Goal: Task Accomplishment & Management: Manage account settings

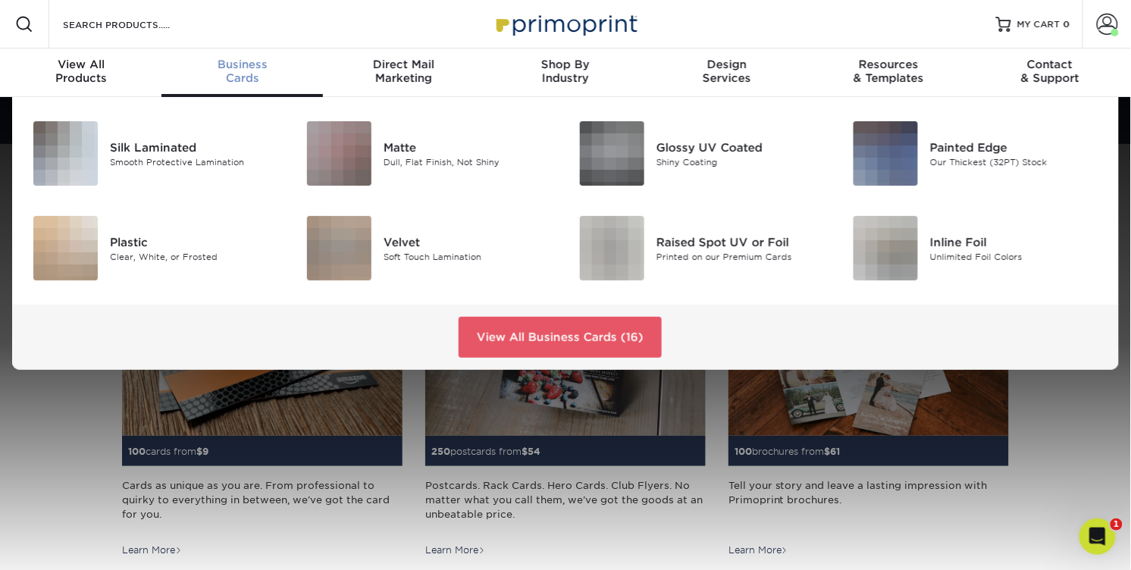
click at [237, 71] on span "Business" at bounding box center [241, 65] width 161 height 14
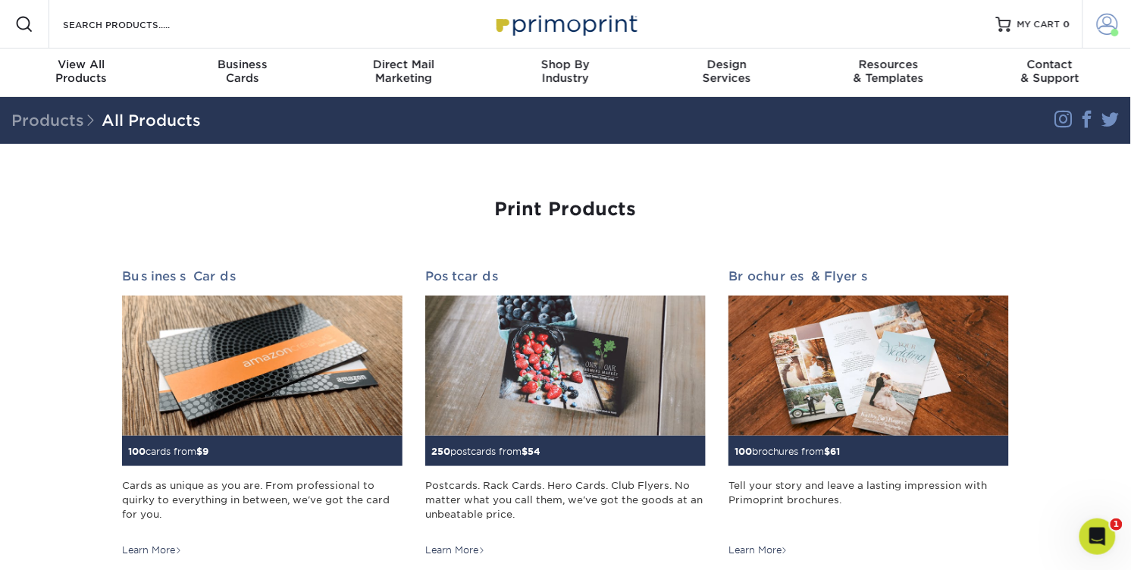
click at [1103, 35] on span at bounding box center [1107, 24] width 21 height 21
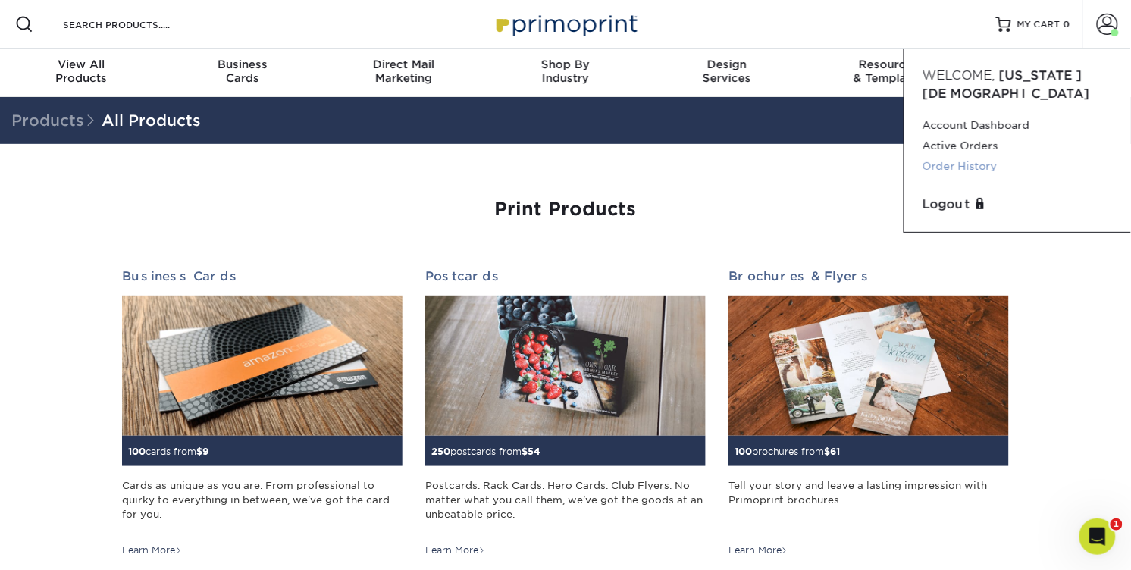
click at [954, 177] on link "Order History" at bounding box center [1018, 166] width 190 height 20
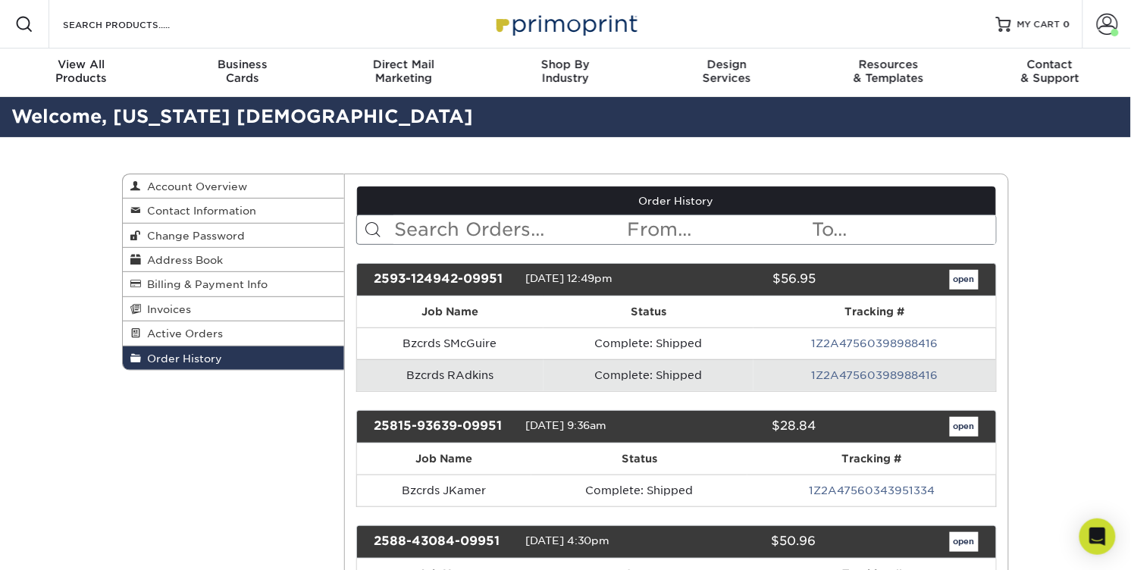
click at [265, 370] on link "Order History" at bounding box center [233, 357] width 221 height 23
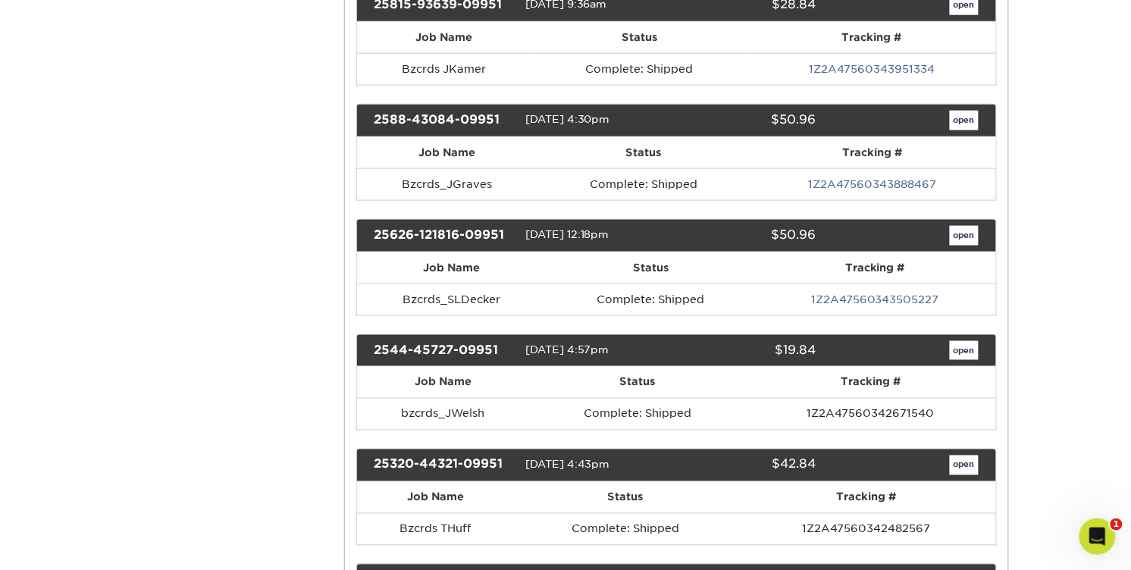
scroll to position [432, 0]
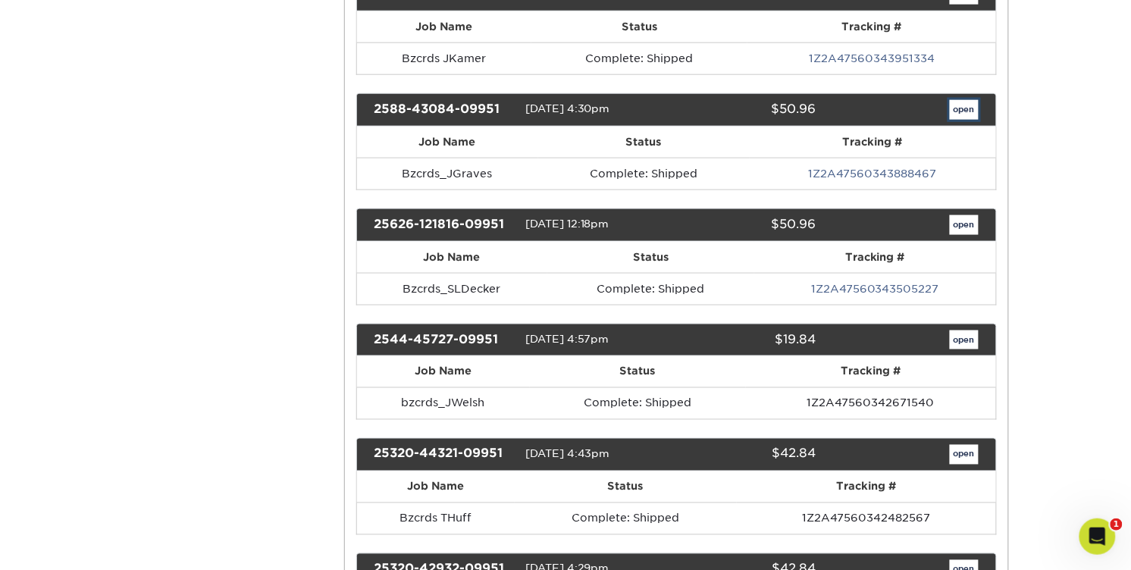
click at [959, 120] on link "open" at bounding box center [964, 110] width 29 height 20
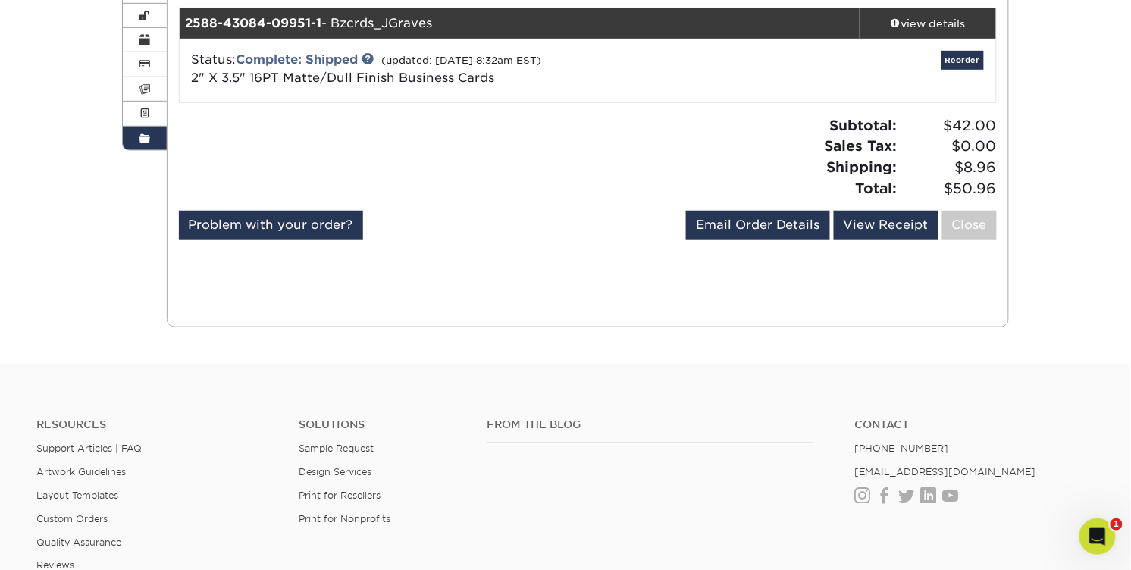
scroll to position [188, 0]
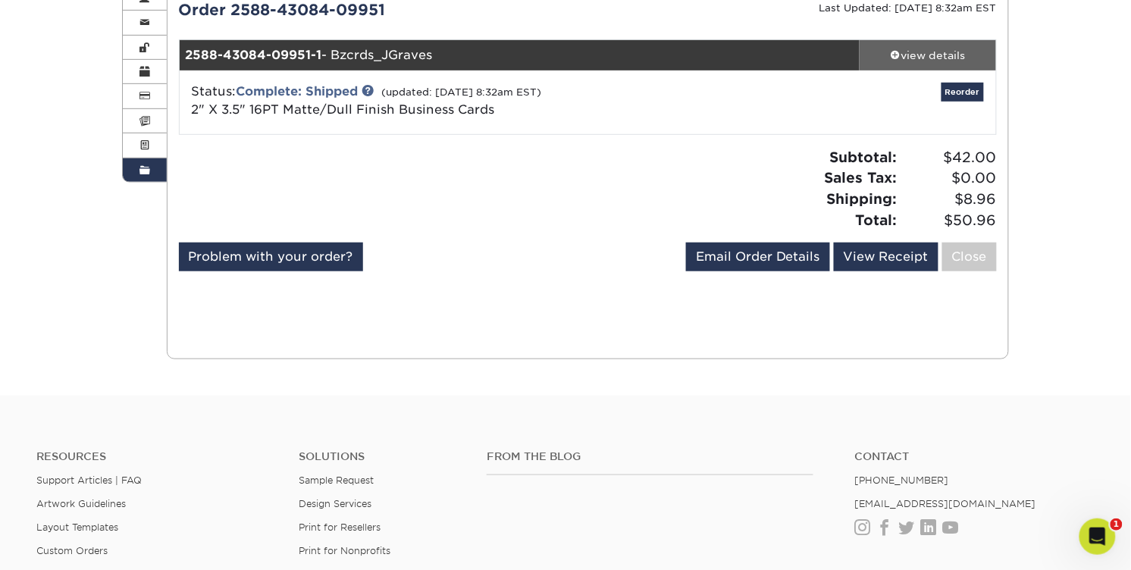
click at [920, 63] on div "view details" at bounding box center [928, 55] width 136 height 15
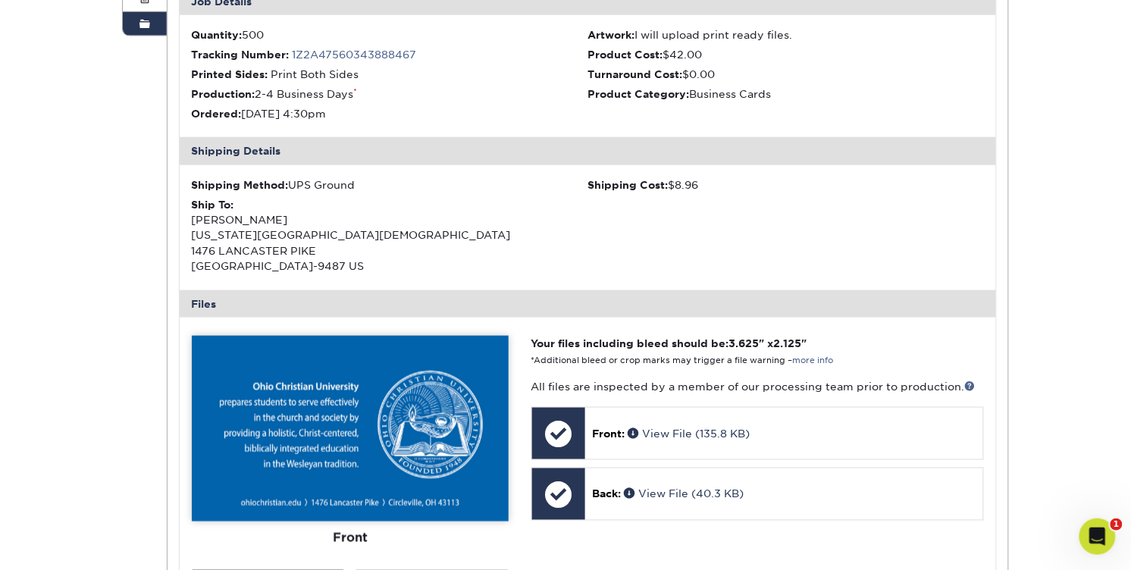
scroll to position [334, 0]
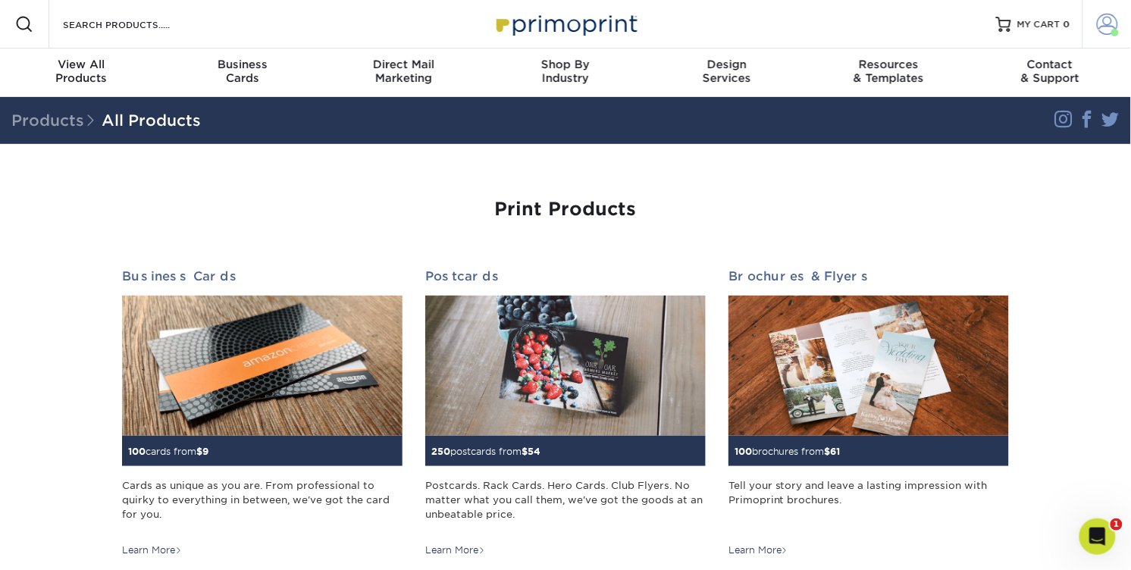
click at [1097, 33] on span at bounding box center [1107, 24] width 21 height 21
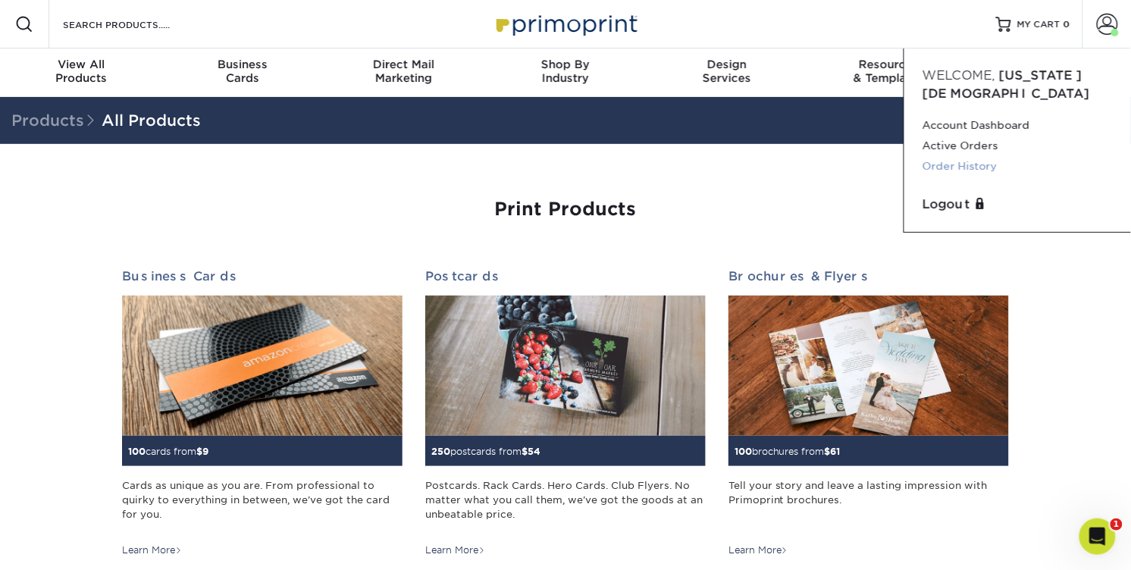
click at [970, 177] on link "Order History" at bounding box center [1018, 166] width 190 height 20
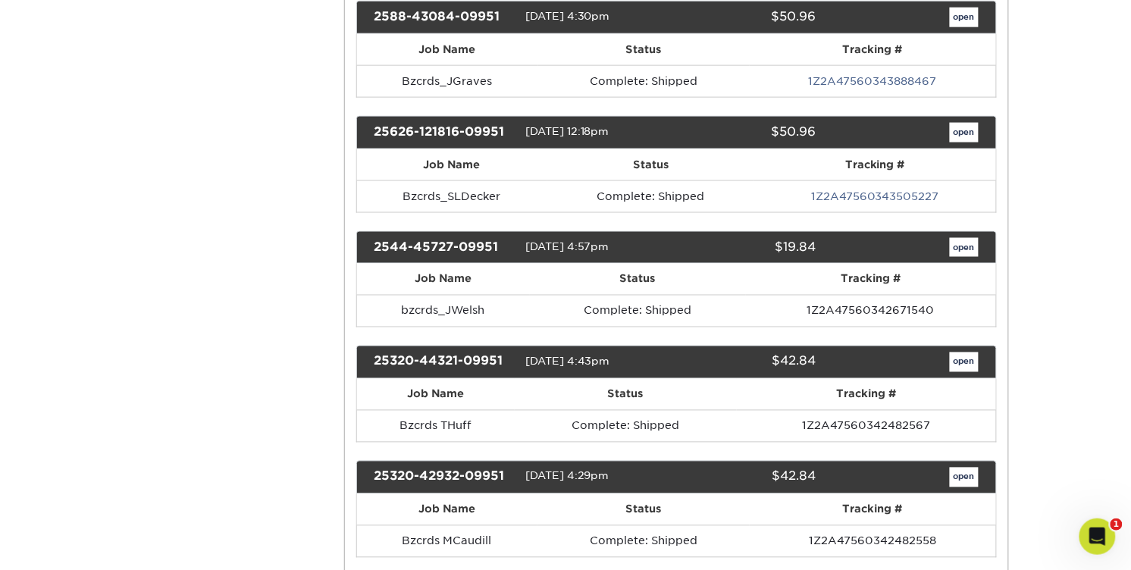
scroll to position [522, 0]
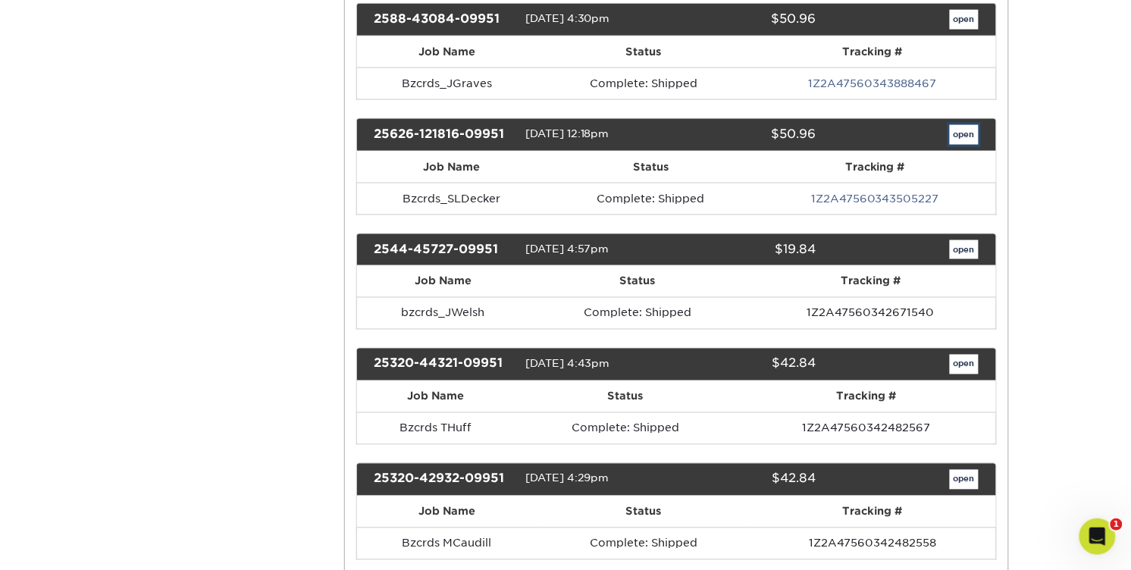
click at [951, 145] on link "open" at bounding box center [964, 135] width 29 height 20
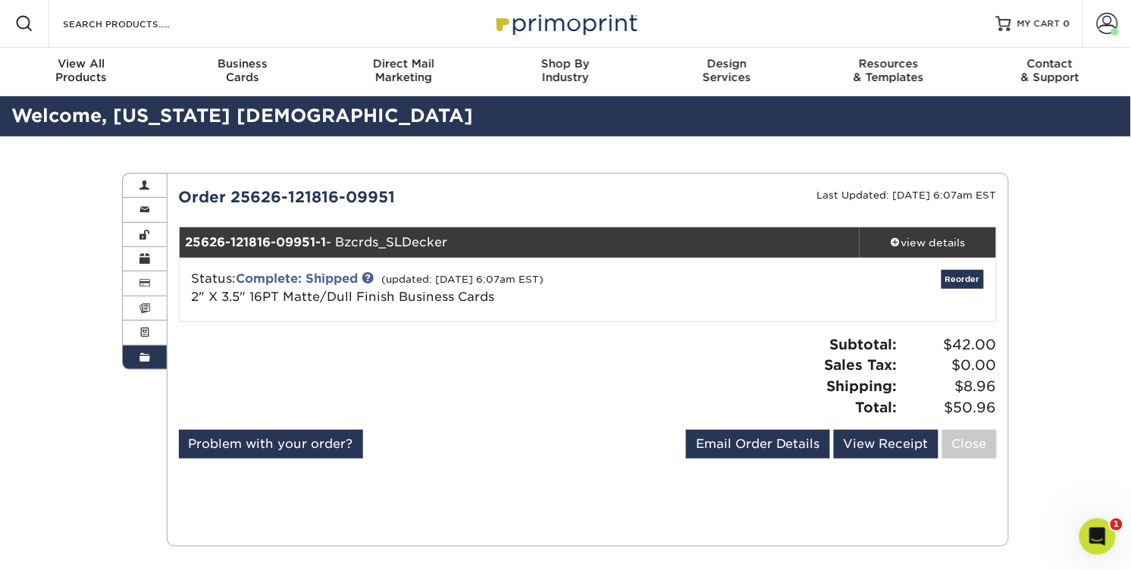
scroll to position [0, 0]
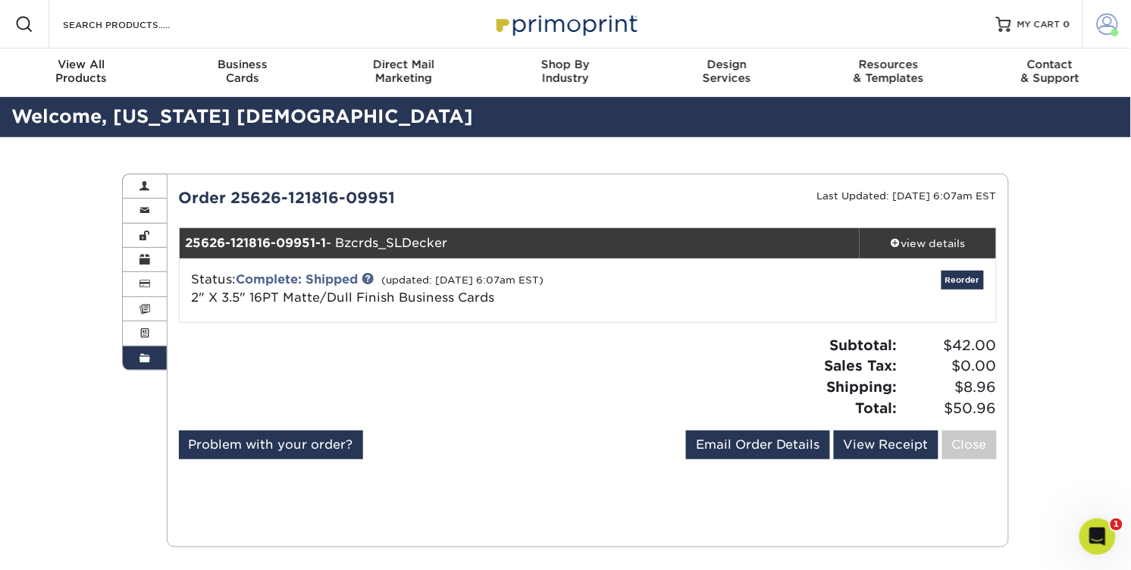
click at [1097, 35] on span at bounding box center [1107, 24] width 21 height 21
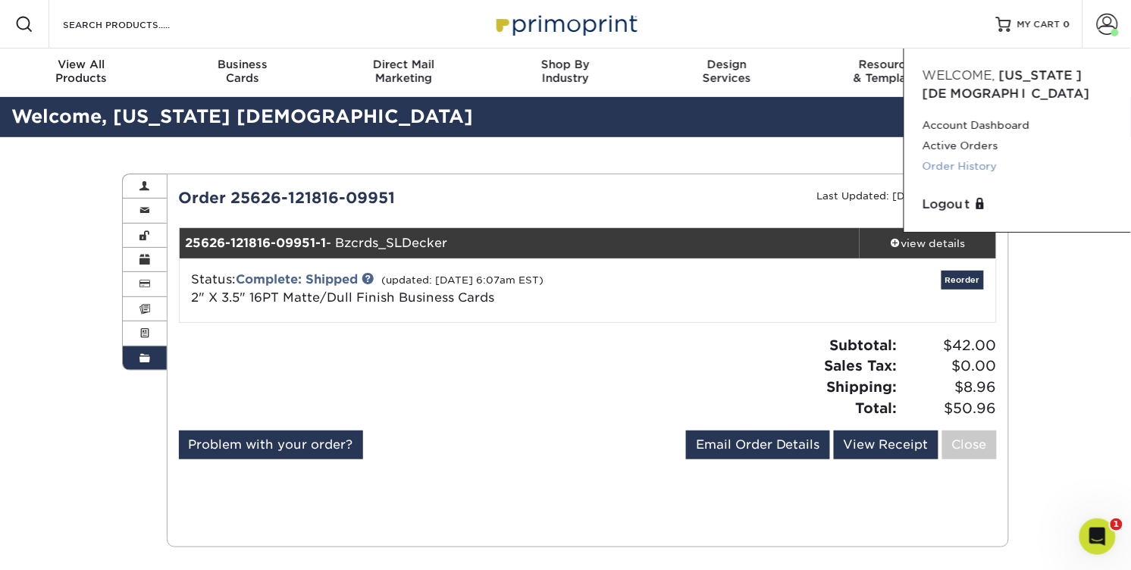
click at [1002, 177] on link "Order History" at bounding box center [1018, 166] width 190 height 20
click at [942, 177] on link "Order History" at bounding box center [1018, 166] width 190 height 20
click at [971, 177] on link "Order History" at bounding box center [1018, 166] width 190 height 20
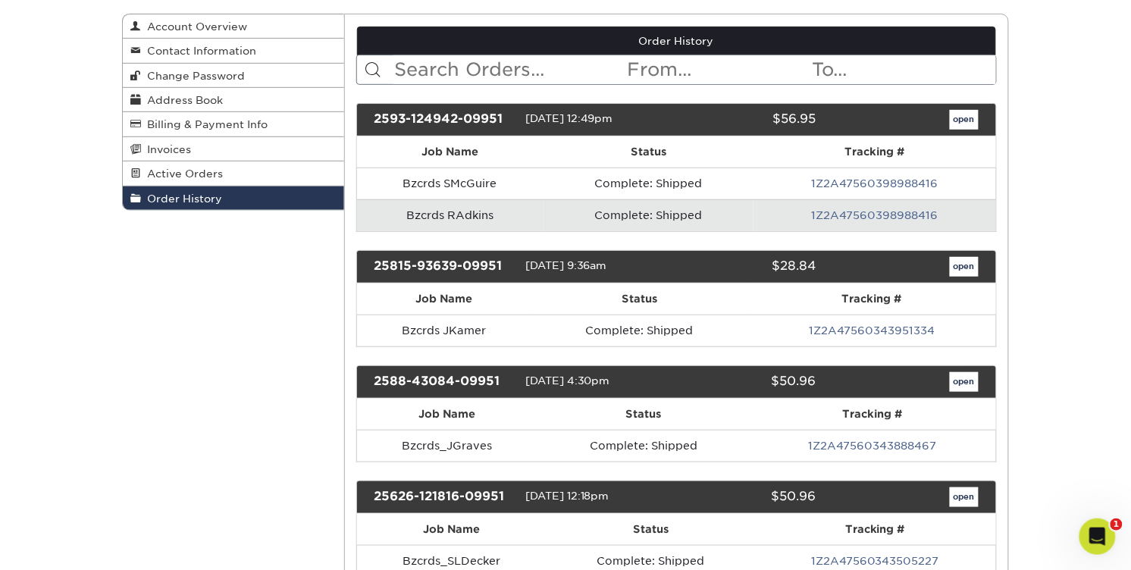
scroll to position [170, 0]
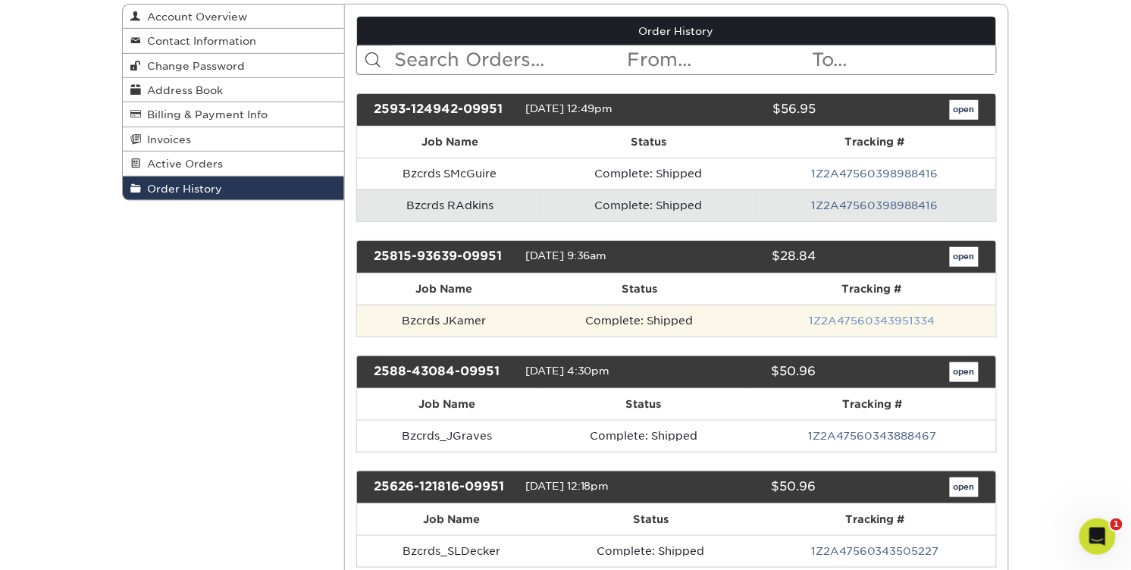
click at [844, 327] on link "1Z2A47560343951334" at bounding box center [872, 321] width 126 height 12
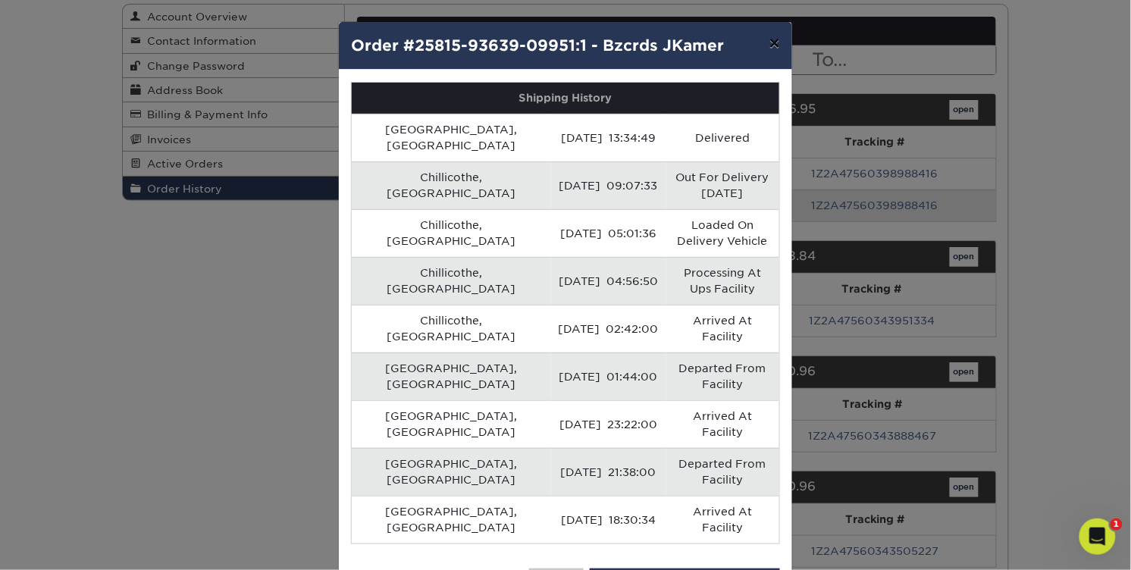
click at [774, 64] on button "×" at bounding box center [774, 43] width 35 height 42
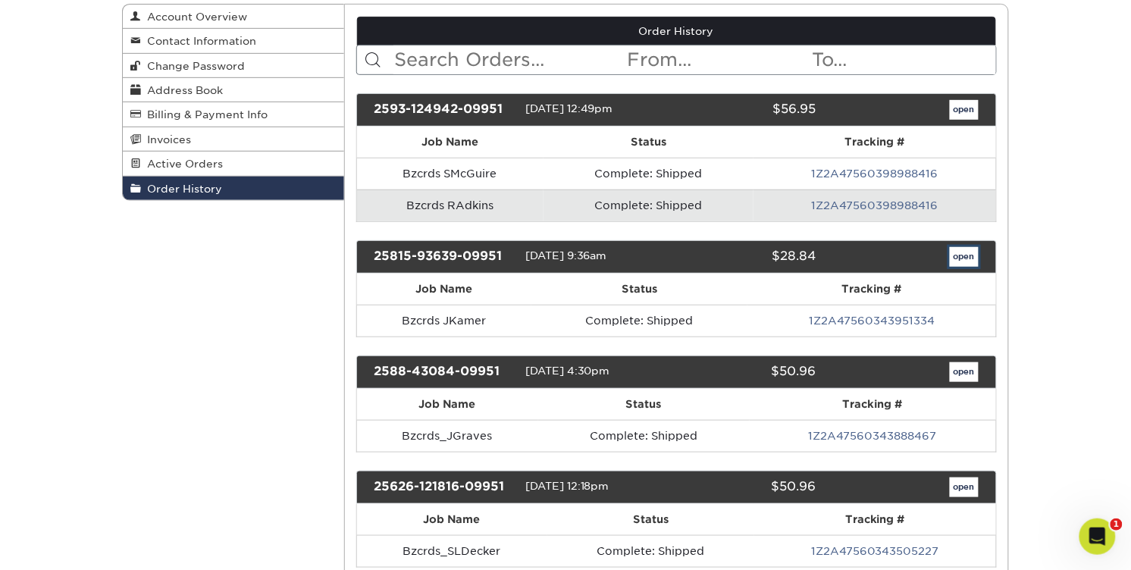
click at [956, 267] on link "open" at bounding box center [964, 257] width 29 height 20
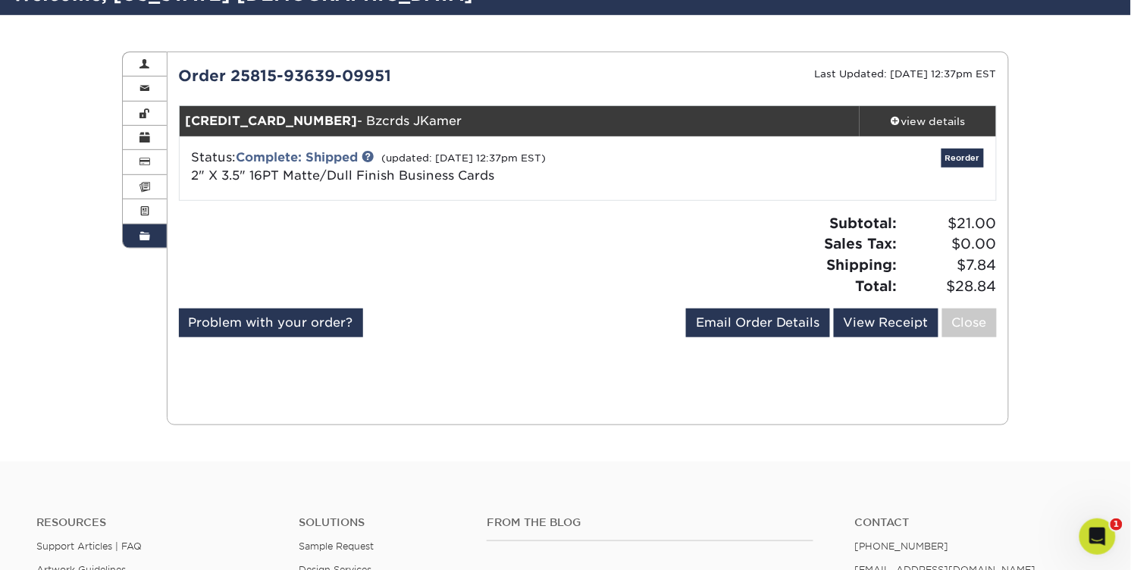
scroll to position [126, 0]
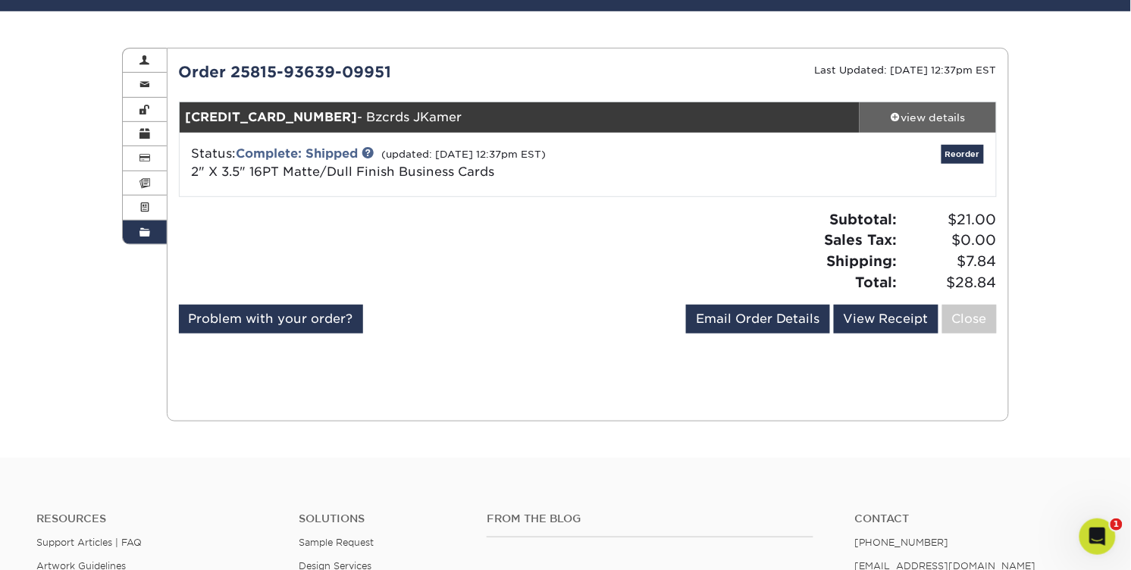
click at [903, 125] on div "view details" at bounding box center [928, 117] width 136 height 15
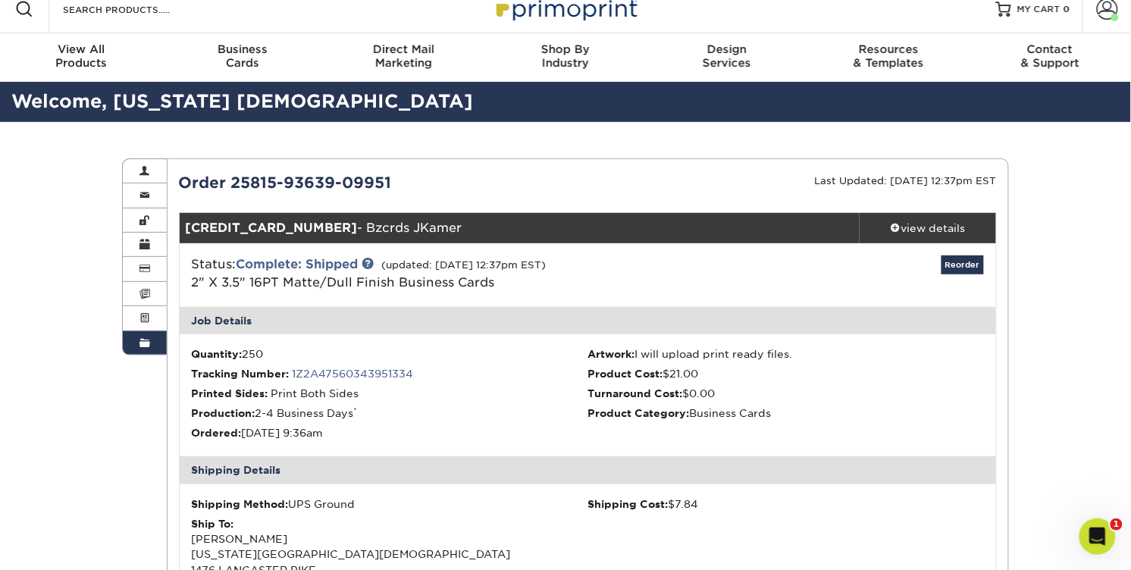
scroll to position [0, 0]
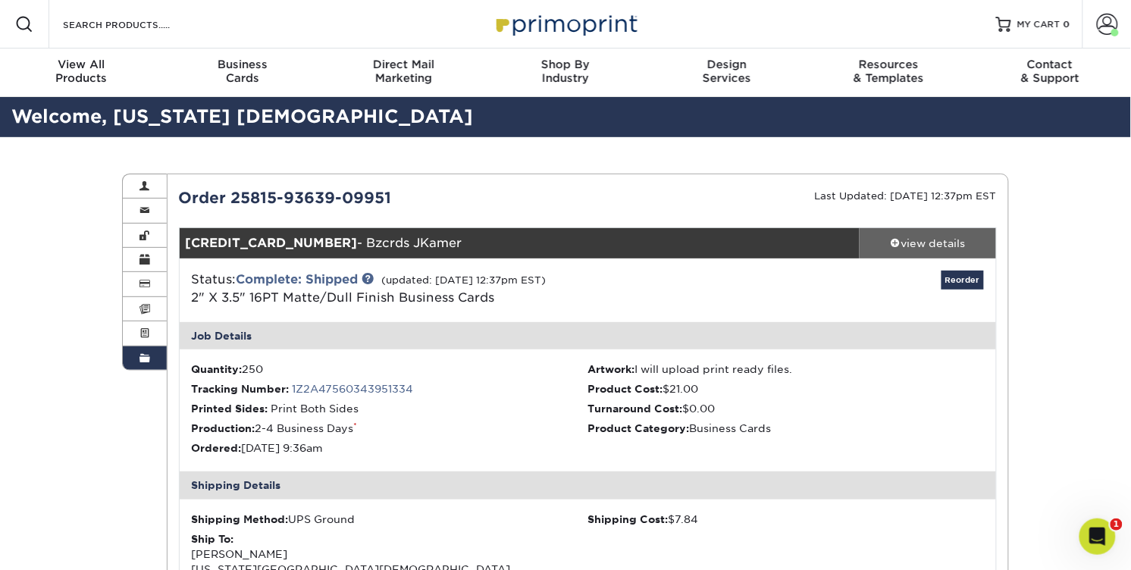
click at [927, 251] on div "view details" at bounding box center [928, 243] width 136 height 15
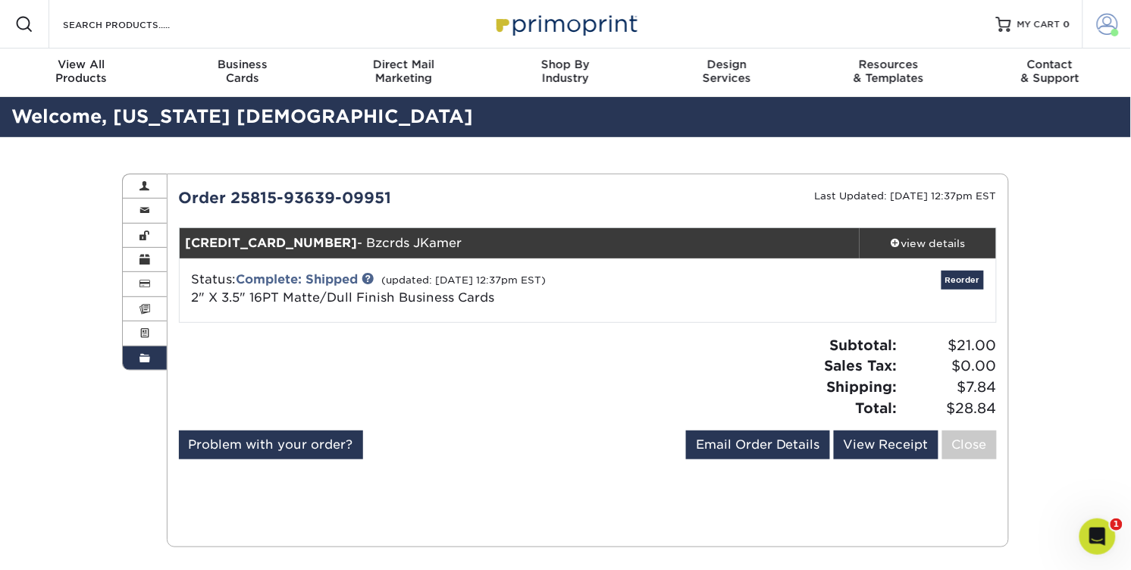
click at [1097, 32] on span at bounding box center [1107, 24] width 21 height 21
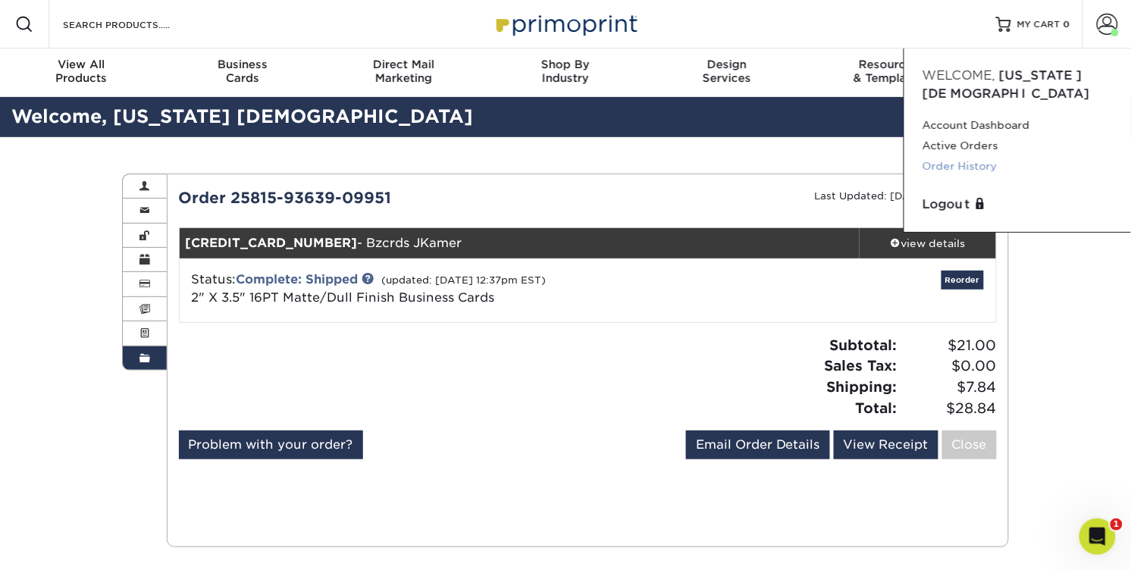
click at [1007, 177] on link "Order History" at bounding box center [1018, 166] width 190 height 20
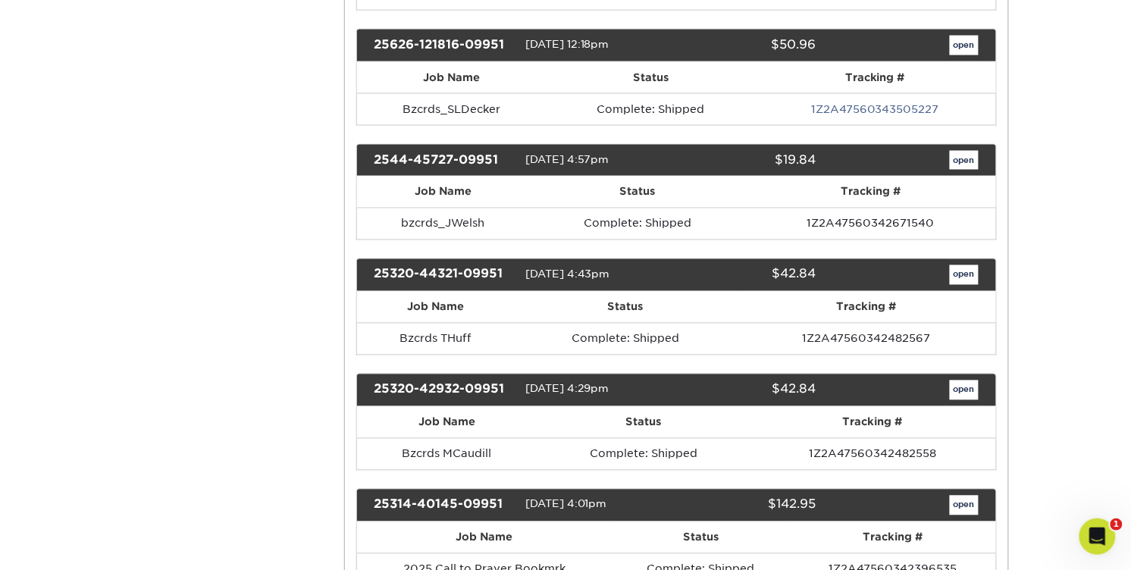
scroll to position [615, 0]
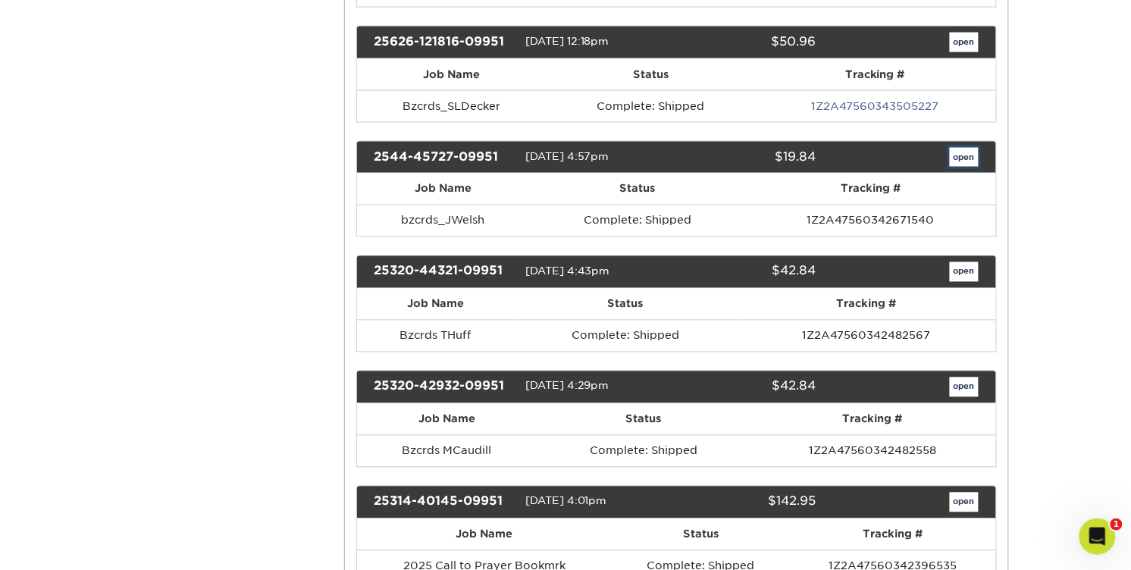
click at [950, 168] on link "open" at bounding box center [964, 158] width 29 height 20
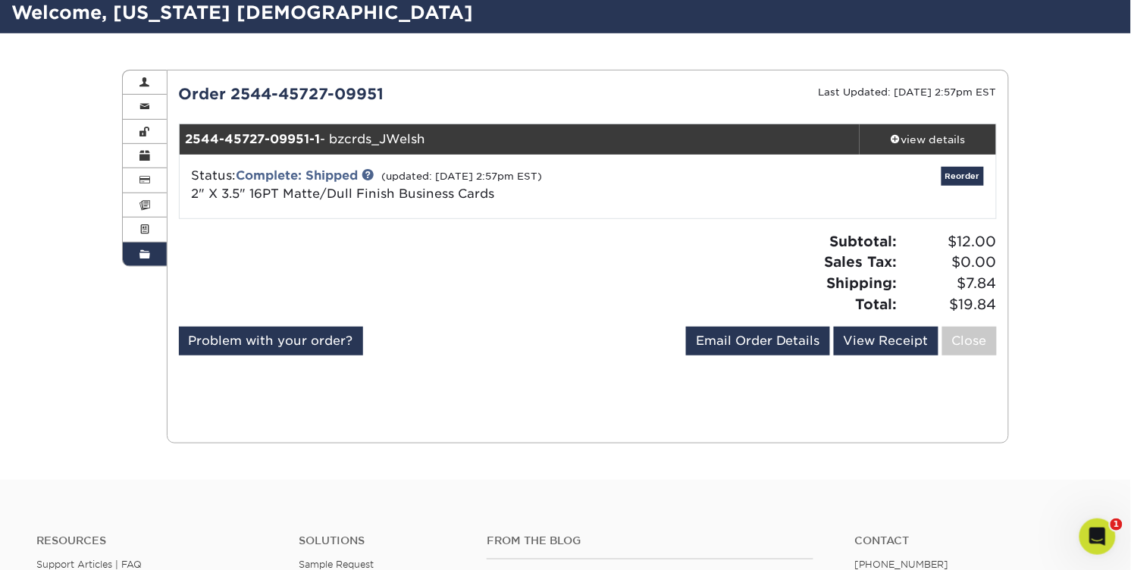
scroll to position [115, 0]
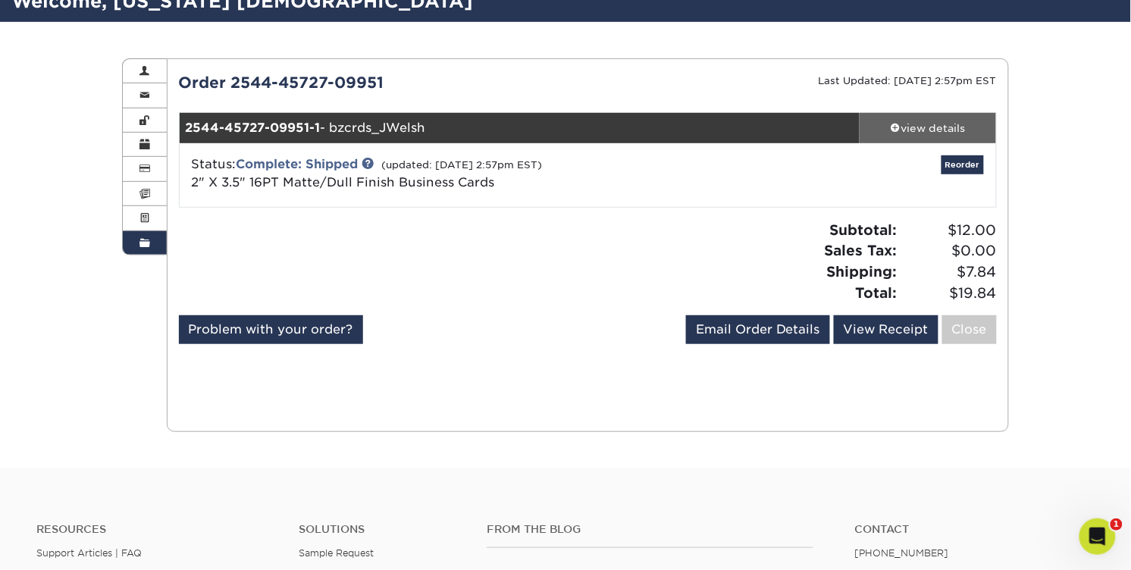
click at [914, 136] on div "view details" at bounding box center [928, 128] width 136 height 15
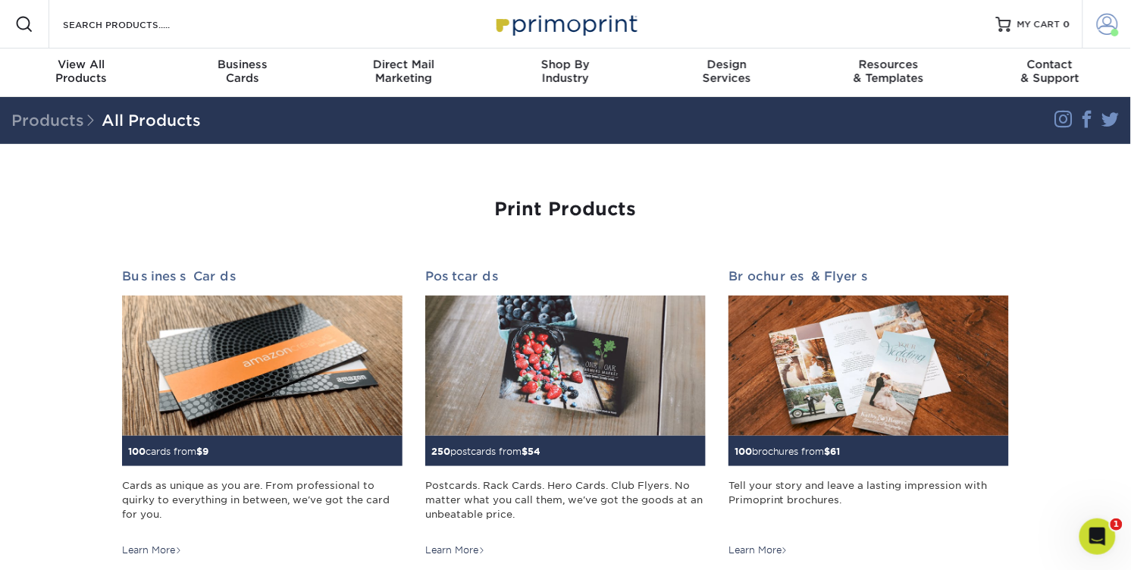
click at [1097, 31] on span at bounding box center [1107, 24] width 21 height 21
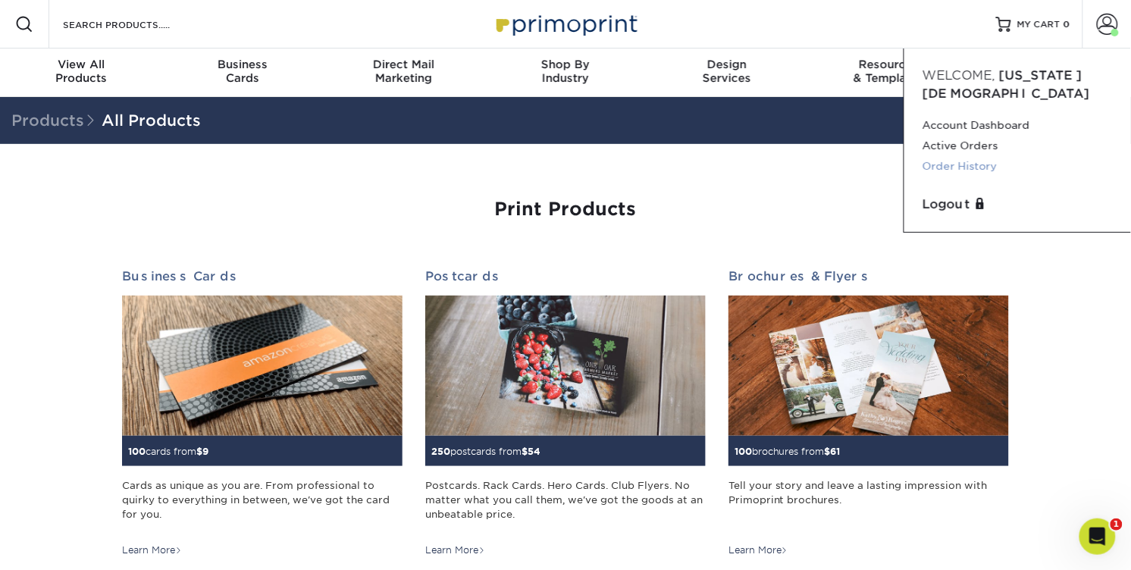
click at [1002, 177] on link "Order History" at bounding box center [1018, 166] width 190 height 20
click at [964, 177] on link "Order History" at bounding box center [1018, 166] width 190 height 20
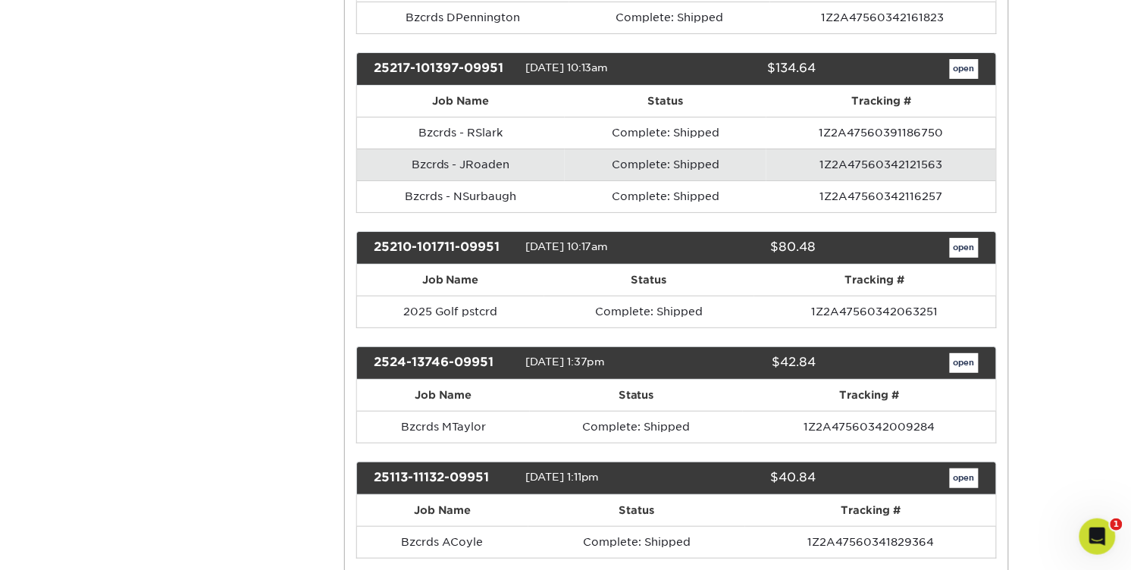
scroll to position [1513, 0]
